Goal: Information Seeking & Learning: Learn about a topic

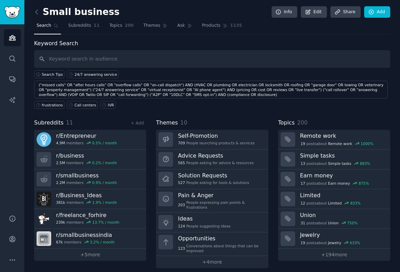
scroll to position [5, 0]
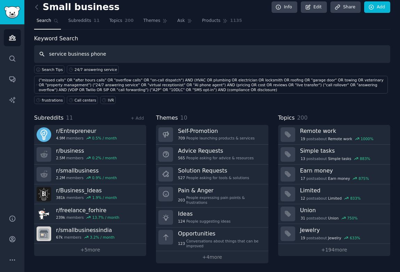
type input "service business phone"
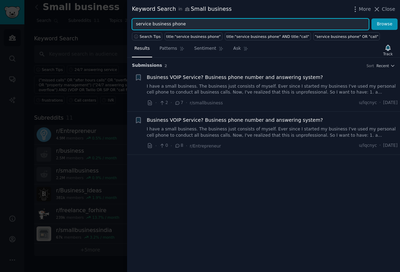
drag, startPoint x: 191, startPoint y: 24, endPoint x: 131, endPoint y: 26, distance: 60.5
click at [131, 26] on div "service business phone Browse" at bounding box center [263, 24] width 273 height 12
type input "t"
type input "call answering service for contractors"
click at [371, 18] on button "Browse" at bounding box center [384, 24] width 26 height 12
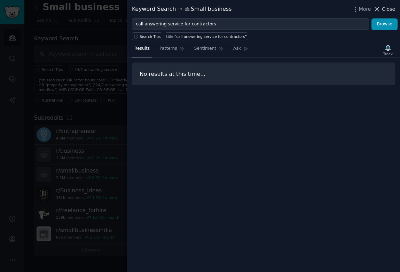
click at [381, 8] on button "Close" at bounding box center [384, 9] width 22 height 7
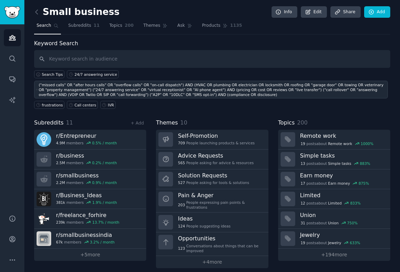
click at [38, 83] on link "("missed calls" OR "after hours calls" OR "overflow calls" OR "on-call dispatch…" at bounding box center [210, 90] width 353 height 18
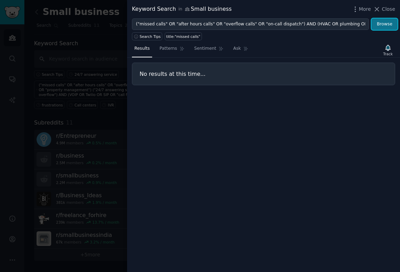
click at [382, 22] on button "Browse" at bounding box center [384, 24] width 26 height 12
click at [385, 10] on span "Close" at bounding box center [387, 9] width 13 height 7
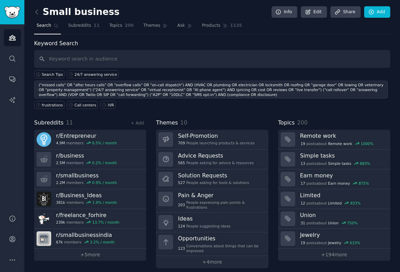
click at [171, 87] on div "("missed calls" OR "after hours calls" OR "overflow calls" OR "on-call dispatch…" at bounding box center [212, 89] width 347 height 15
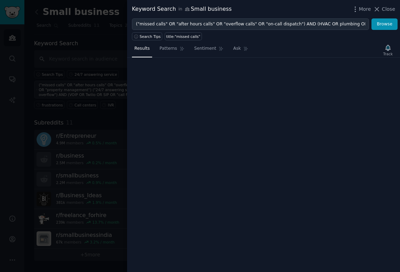
click at [171, 87] on div "Keyword Search in Small business More Close ("missed calls" OR "after hours cal…" at bounding box center [263, 136] width 273 height 272
click at [171, 87] on div "Results Patterns Sentiment Ask Track" at bounding box center [263, 156] width 273 height 232
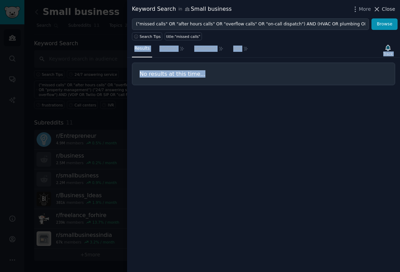
click at [384, 9] on span "Close" at bounding box center [387, 9] width 13 height 7
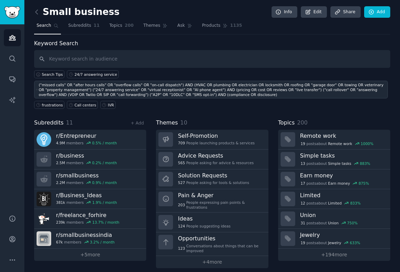
click at [264, 95] on div "("missed calls" OR "after hours calls" OR "overflow calls" OR "on-call dispatch…" at bounding box center [212, 89] width 347 height 15
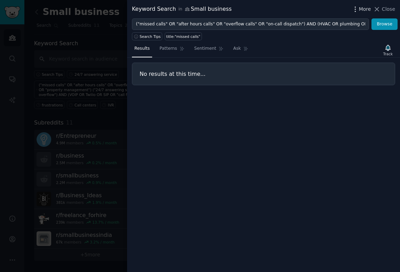
click at [367, 10] on span "More" at bounding box center [365, 9] width 12 height 7
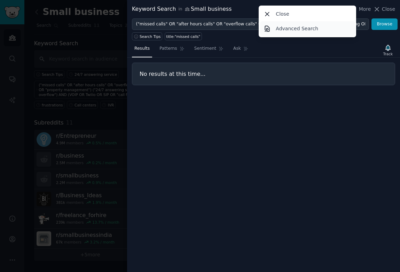
click at [324, 28] on link "Advanced Search" at bounding box center [307, 28] width 95 height 15
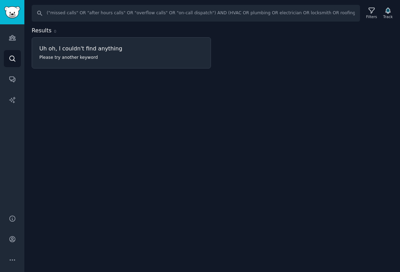
click at [118, 51] on h3 "Uh oh, I couldn't find anything" at bounding box center [121, 48] width 164 height 7
click at [84, 54] on div "Uh oh, I couldn't find anything Please try another keyword" at bounding box center [121, 53] width 178 height 31
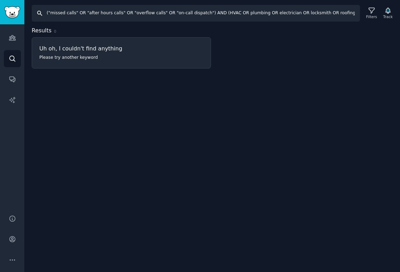
click at [160, 14] on input "("missed calls" OR "after hours calls" OR "overflow calls" OR "on-call dispatch…" at bounding box center [196, 13] width 328 height 17
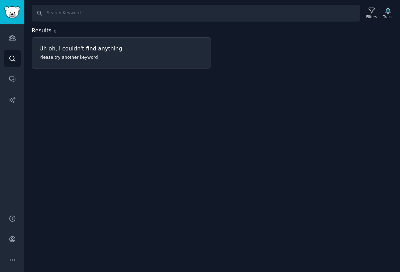
click at [204, 96] on div "Search Filters Track Results 0 Uh oh, I couldn't find anything Please try anoth…" at bounding box center [211, 136] width 375 height 272
click at [144, 46] on h3 "Uh oh, I couldn't find anything" at bounding box center [121, 48] width 164 height 7
click at [118, 92] on div "Search Filters Track Results 0 Uh oh, I couldn't find anything Please try anoth…" at bounding box center [211, 136] width 375 height 272
click at [69, 14] on input "Search" at bounding box center [196, 13] width 328 height 17
type input "c"
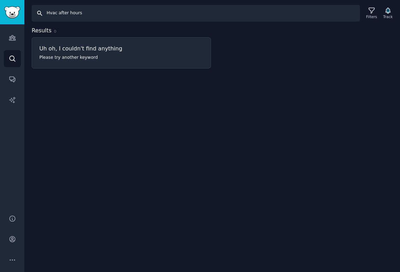
drag, startPoint x: 90, startPoint y: 16, endPoint x: 42, endPoint y: 15, distance: 47.7
click at [42, 15] on input "Hvac after hours" at bounding box center [196, 13] width 328 height 17
type input "garage door calls"
drag, startPoint x: 94, startPoint y: 14, endPoint x: 37, endPoint y: 15, distance: 57.4
click at [37, 15] on input "garage door calls" at bounding box center [196, 13] width 328 height 17
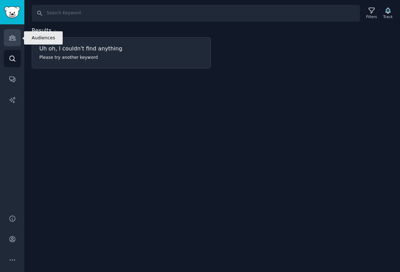
click at [8, 42] on link "Audiences" at bounding box center [12, 37] width 17 height 17
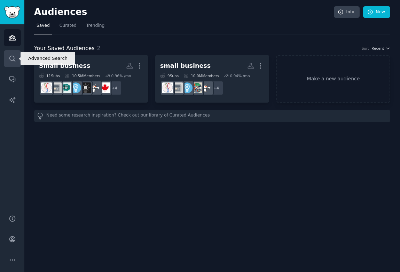
click at [14, 58] on icon "Sidebar" at bounding box center [12, 58] width 7 height 7
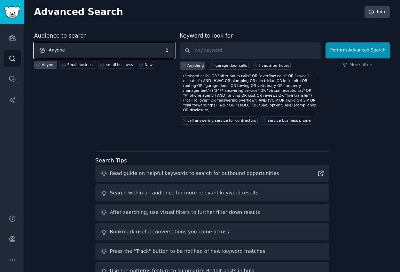
click at [121, 50] on span "Anyone" at bounding box center [104, 50] width 140 height 16
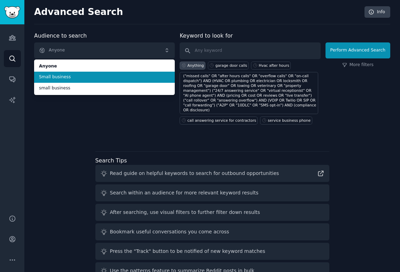
click at [118, 76] on span "Small business" at bounding box center [104, 77] width 131 height 6
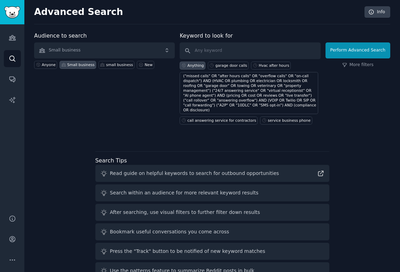
click at [119, 81] on div "Audience to search Small business Anyone Small business small business New" at bounding box center [104, 78] width 140 height 93
click at [185, 66] on icon at bounding box center [183, 65] width 5 height 5
click at [215, 61] on div "Anything garage door calls Hvac after hours ("missed calls" OR "after hours cal…" at bounding box center [249, 91] width 140 height 65
click at [218, 63] on div "garage door calls" at bounding box center [231, 65] width 32 height 5
click at [255, 66] on icon at bounding box center [254, 65] width 5 height 5
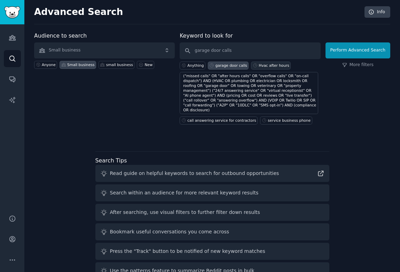
type input "Hvac after hours"
click at [187, 64] on div "Anything" at bounding box center [192, 66] width 26 height 8
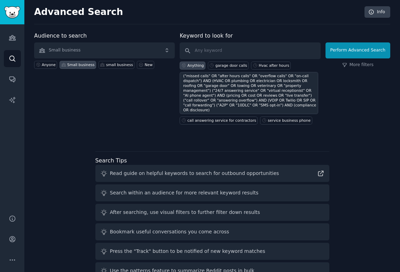
click at [232, 96] on div "("missed calls" OR "after hours calls" OR "overflow calls" OR "on-call dispatch…" at bounding box center [249, 92] width 133 height 39
type input "("missed calls" OR "after hours calls" OR "overflow calls" OR "on-call dispatch…"
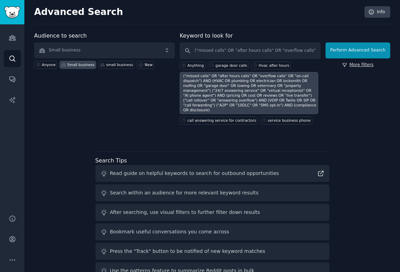
click at [351, 64] on link "More filters" at bounding box center [357, 65] width 31 height 6
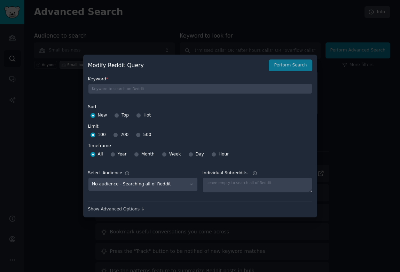
click at [69, 95] on div at bounding box center [200, 136] width 400 height 272
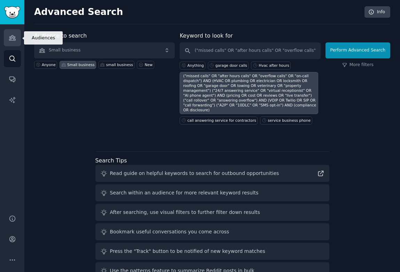
click at [15, 38] on icon "Sidebar" at bounding box center [12, 37] width 7 height 7
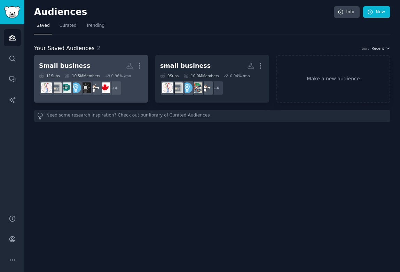
click at [113, 64] on h2 "Small business More" at bounding box center [91, 66] width 104 height 12
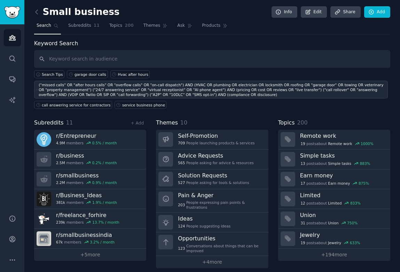
drag, startPoint x: 37, startPoint y: 84, endPoint x: 127, endPoint y: 88, distance: 89.8
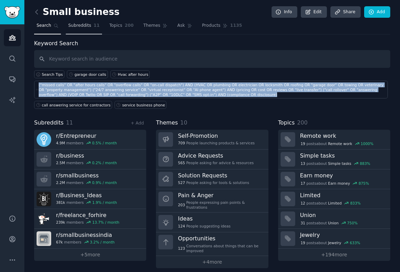
click at [87, 29] on link "Subreddits 11" at bounding box center [84, 27] width 36 height 14
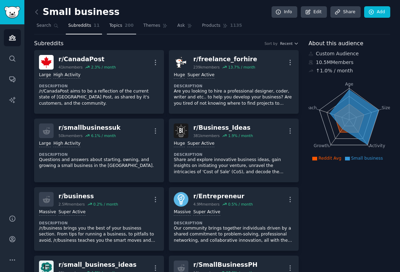
click at [116, 24] on span "Topics" at bounding box center [115, 26] width 13 height 6
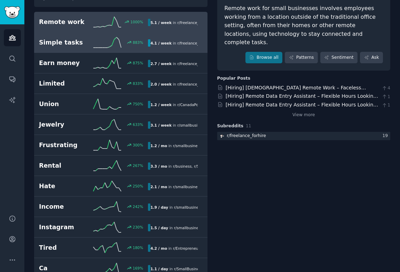
scroll to position [86, 0]
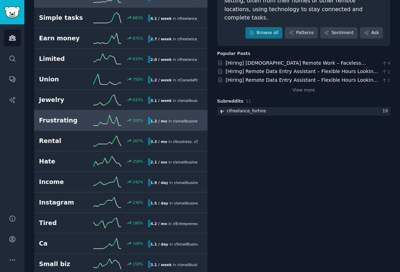
click at [78, 123] on h2 "Frustrating" at bounding box center [66, 120] width 54 height 9
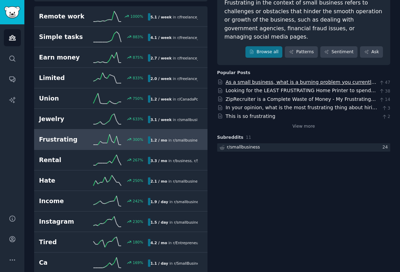
scroll to position [66, 0]
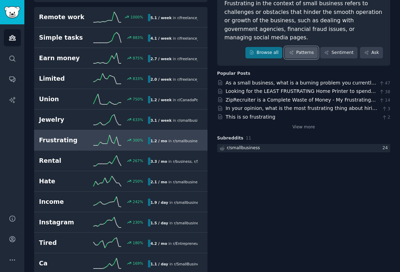
click at [295, 49] on link "Patterns" at bounding box center [300, 53] width 33 height 12
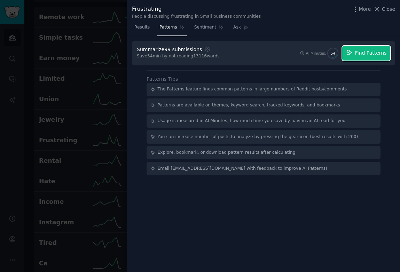
click at [362, 55] on span "Find Patterns" at bounding box center [371, 52] width 32 height 7
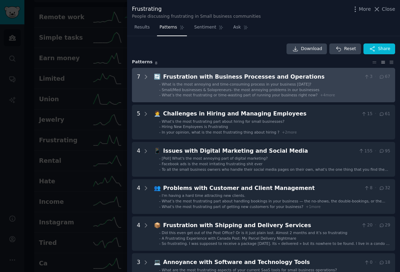
click at [204, 79] on div "Frustration with Business Processes and Operations" at bounding box center [262, 77] width 198 height 9
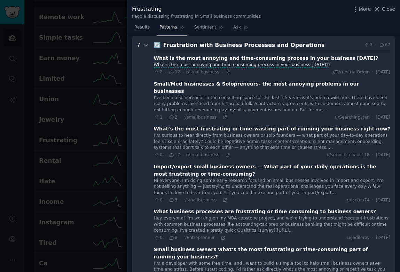
scroll to position [22, 0]
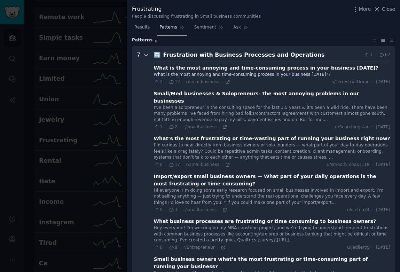
click at [146, 54] on icon at bounding box center [145, 55] width 3 height 2
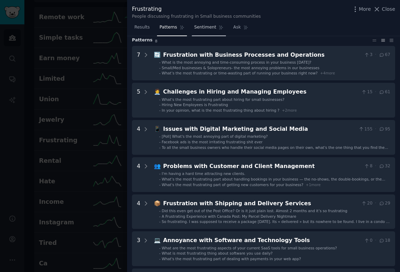
click at [209, 29] on span "Sentiment" at bounding box center [205, 27] width 22 height 6
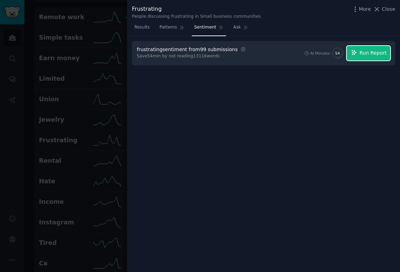
click at [349, 54] on button "Run Report" at bounding box center [367, 53] width 43 height 15
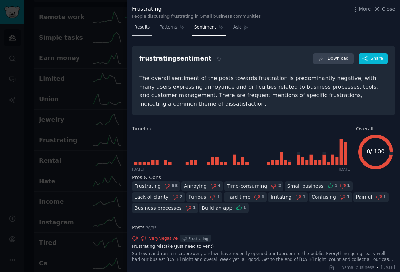
click at [150, 28] on link "Results" at bounding box center [142, 29] width 20 height 14
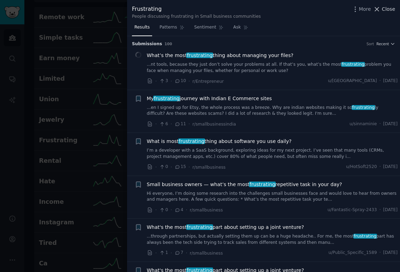
click at [380, 11] on icon at bounding box center [376, 9] width 7 height 7
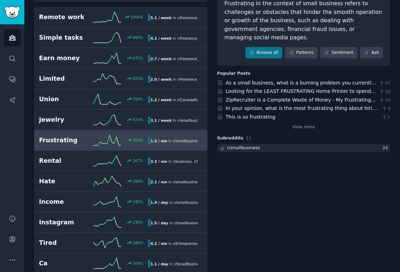
click at [380, 11] on div "Frustrating in the context of small business refers to challenges or obstacles …" at bounding box center [303, 20] width 159 height 43
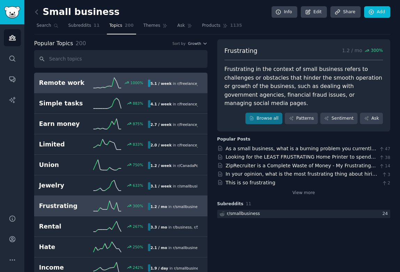
click at [78, 83] on h2 "Remote work" at bounding box center [66, 83] width 54 height 9
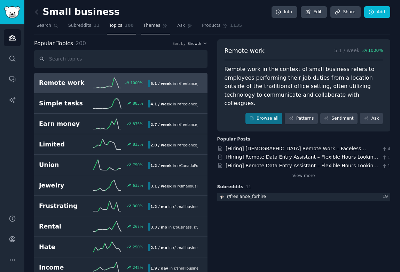
click at [152, 23] on span "Themes" at bounding box center [151, 26] width 17 height 6
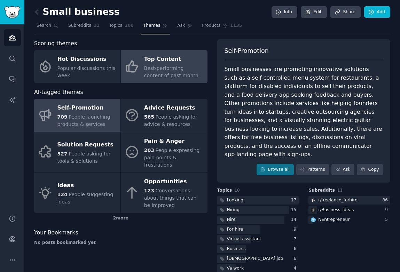
click at [146, 67] on span "Best-performing content of past month" at bounding box center [171, 71] width 54 height 13
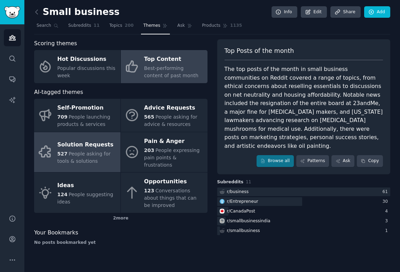
click at [101, 140] on div "Solution Requests" at bounding box center [86, 144] width 59 height 11
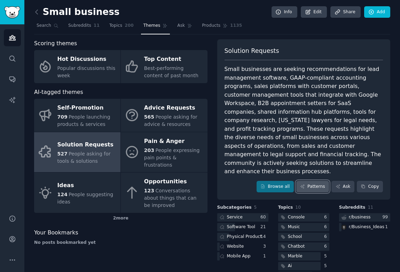
click at [314, 181] on link "Patterns" at bounding box center [312, 187] width 33 height 12
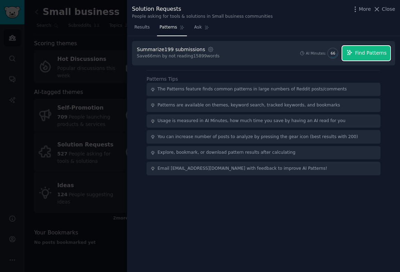
click at [361, 58] on button "Find Patterns" at bounding box center [366, 53] width 48 height 15
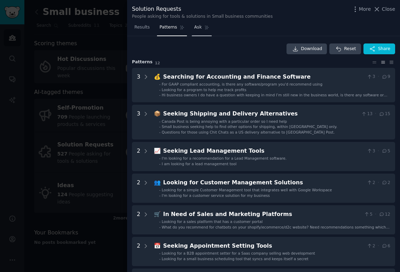
click at [198, 32] on link "Ask" at bounding box center [202, 29] width 20 height 14
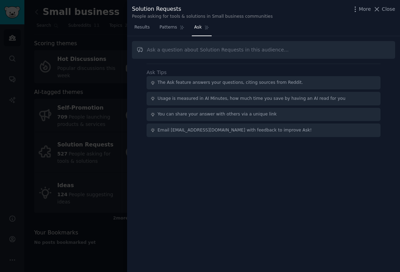
click at [152, 26] on nav "Results Patterns Ask" at bounding box center [172, 29] width 80 height 14
click at [149, 26] on span "Results" at bounding box center [141, 27] width 15 height 6
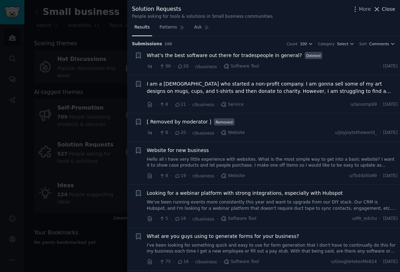
click at [390, 11] on span "Close" at bounding box center [387, 9] width 13 height 7
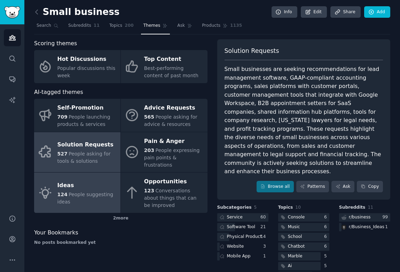
click at [81, 191] on div "124 People suggesting ideas" at bounding box center [86, 198] width 59 height 15
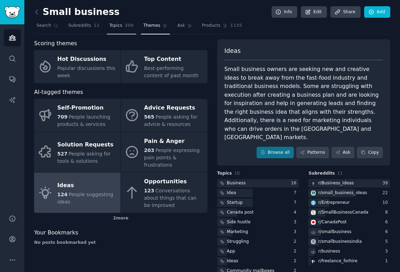
click at [117, 23] on span "Topics" at bounding box center [115, 26] width 13 height 6
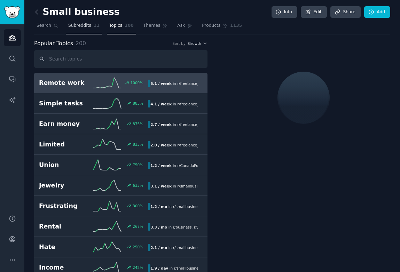
click at [83, 27] on span "Subreddits" at bounding box center [79, 26] width 23 height 6
